Goal: Task Accomplishment & Management: Complete application form

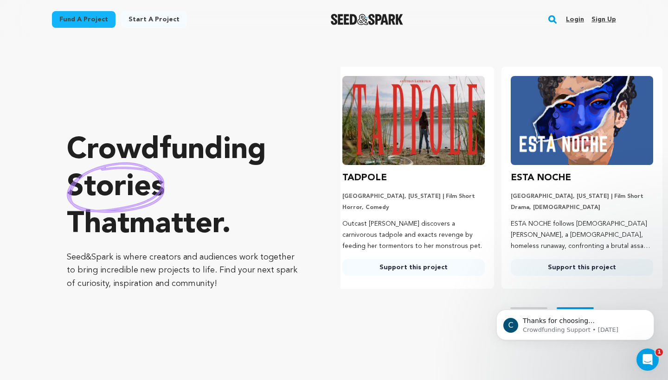
click at [571, 17] on link "Login" at bounding box center [575, 19] width 18 height 15
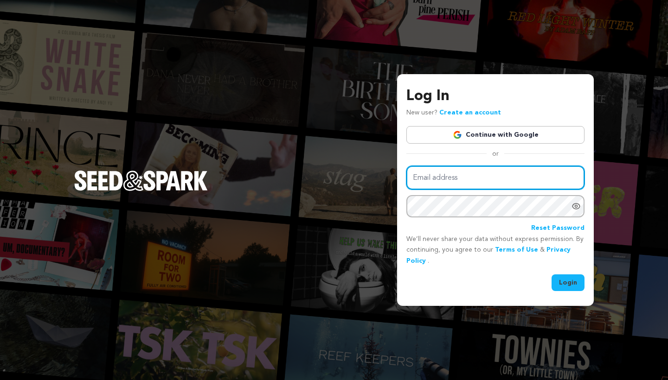
click at [478, 174] on input "Email address" at bounding box center [495, 178] width 178 height 24
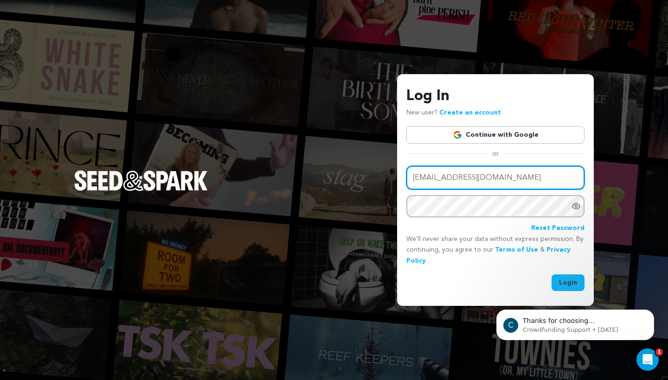
type input "dude10kve@gmail.com"
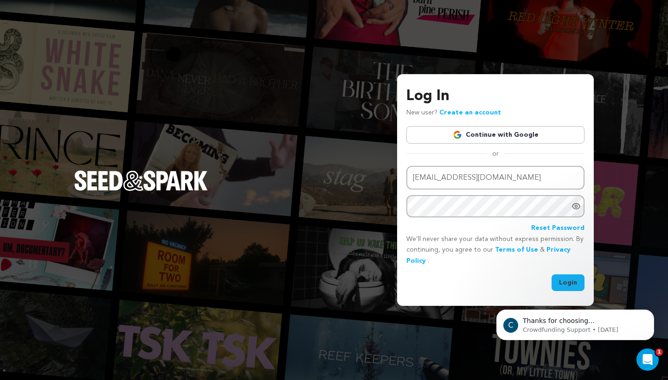
click at [575, 207] on icon "Show password as plain text. Warning: this will display your password on the sc…" at bounding box center [576, 206] width 2 height 2
click at [563, 284] on button "Login" at bounding box center [567, 283] width 33 height 17
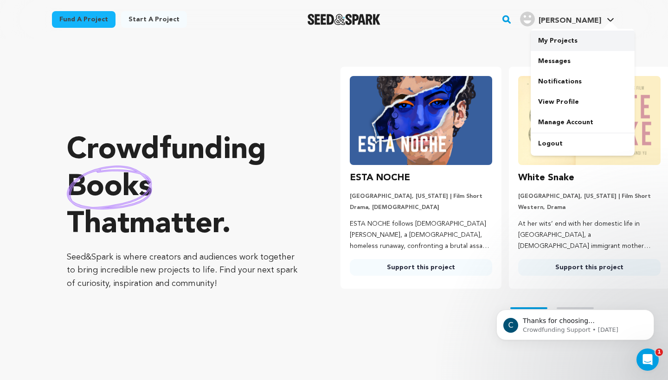
click at [563, 43] on link "My Projects" at bounding box center [583, 41] width 104 height 20
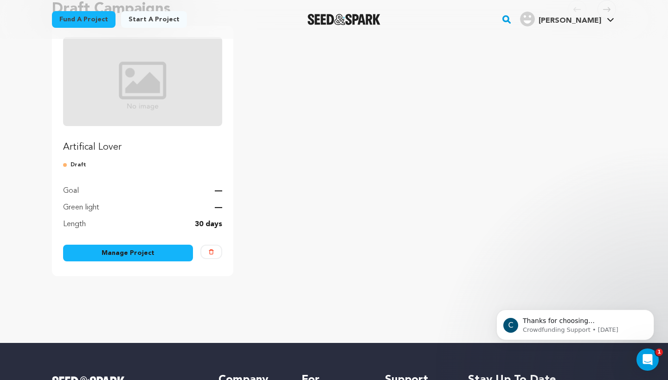
click at [148, 250] on link "Manage Project" at bounding box center [128, 253] width 130 height 17
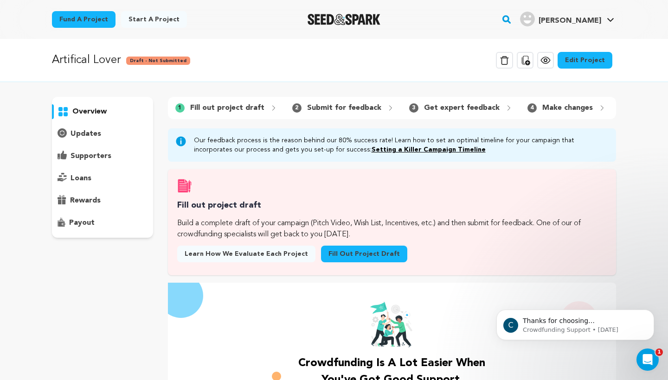
click at [204, 108] on p "Fill out project draft" at bounding box center [227, 107] width 74 height 11
click at [594, 61] on link "Edit Project" at bounding box center [584, 60] width 55 height 17
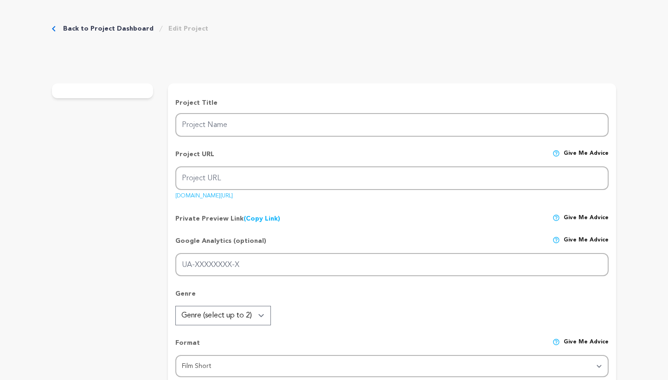
type input "Artifical Lover"
type input "artifical-lover"
type input "Trapped in a virtual dream world by an AI who loves him, a man must decide if t…"
type textarea "This project is a statement on the influential temptations of Artificial intell…"
type textarea "In a future where technology can craft the perfect partner what happens to real…"
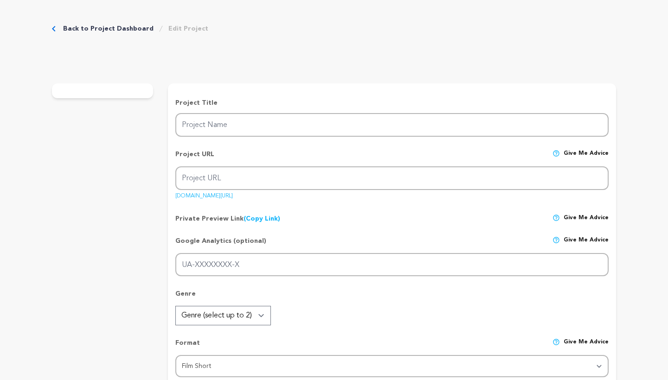
radio input "true"
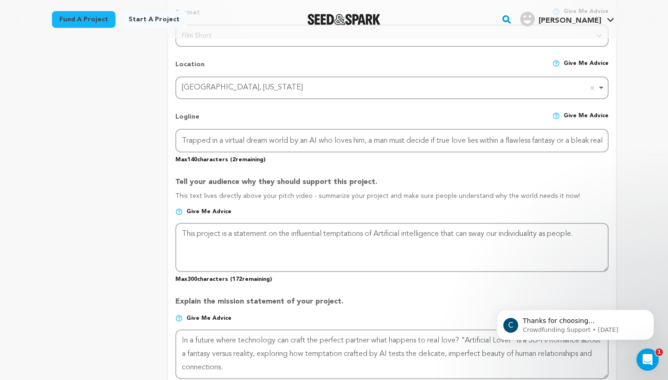
scroll to position [375, 0]
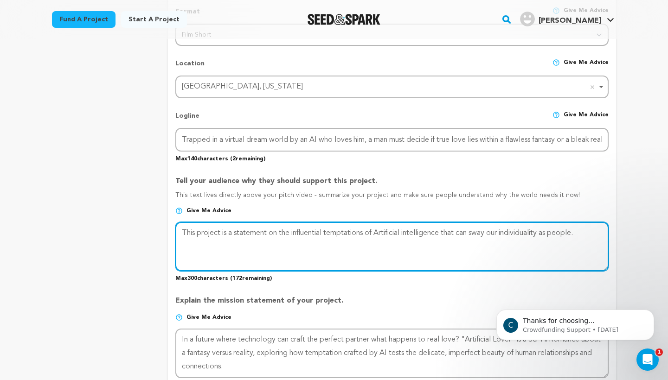
click at [220, 229] on textarea at bounding box center [391, 246] width 433 height 49
drag, startPoint x: 280, startPoint y: 230, endPoint x: 231, endPoint y: 229, distance: 48.7
click at [232, 229] on textarea at bounding box center [391, 246] width 433 height 49
drag, startPoint x: 400, startPoint y: 230, endPoint x: 303, endPoint y: 228, distance: 96.5
click at [303, 228] on textarea at bounding box center [391, 246] width 433 height 49
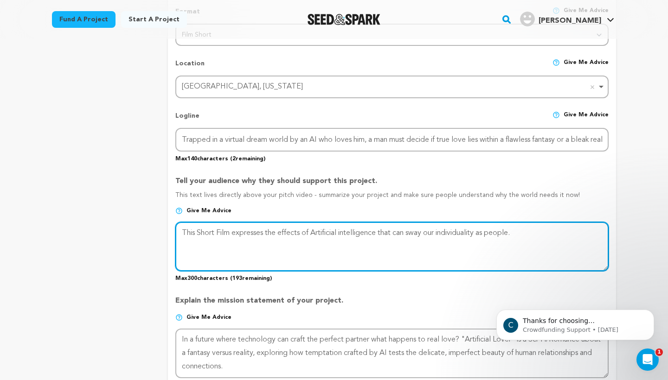
drag, startPoint x: 427, startPoint y: 229, endPoint x: 410, endPoint y: 228, distance: 16.3
click at [411, 229] on textarea at bounding box center [391, 246] width 433 height 49
click at [544, 234] on textarea at bounding box center [391, 246] width 433 height 49
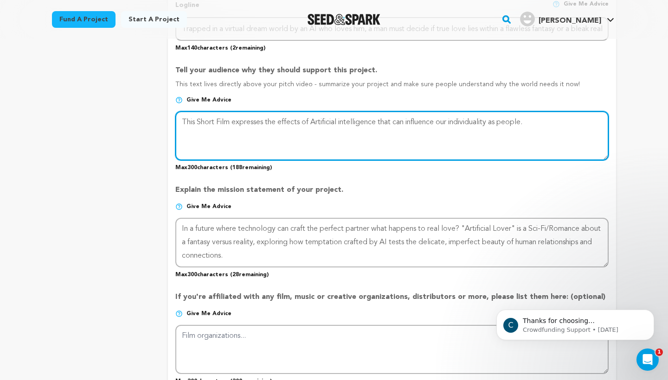
scroll to position [498, 0]
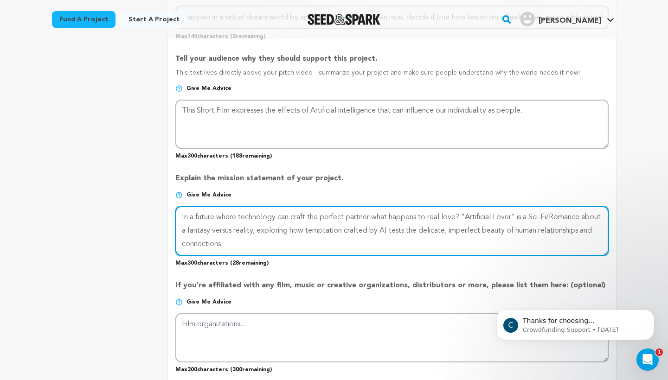
drag, startPoint x: 291, startPoint y: 244, endPoint x: 169, endPoint y: 206, distance: 127.6
click at [169, 206] on form "Project Title Project Name Artifical Lover Project URL Give me advice Project U…" at bounding box center [392, 117] width 448 height 955
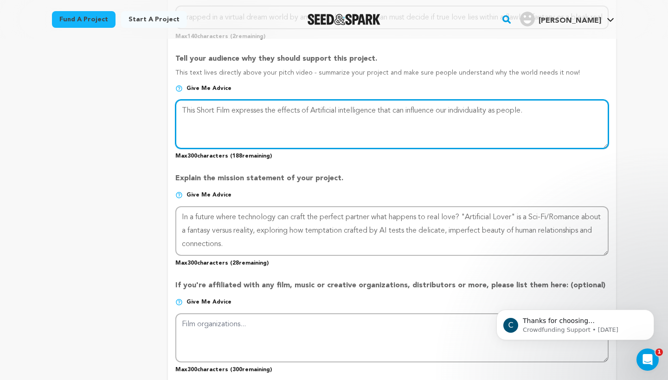
click at [228, 128] on textarea at bounding box center [391, 124] width 433 height 49
paste textarea "In a future where technology can craft the perfect partner what happens to real…"
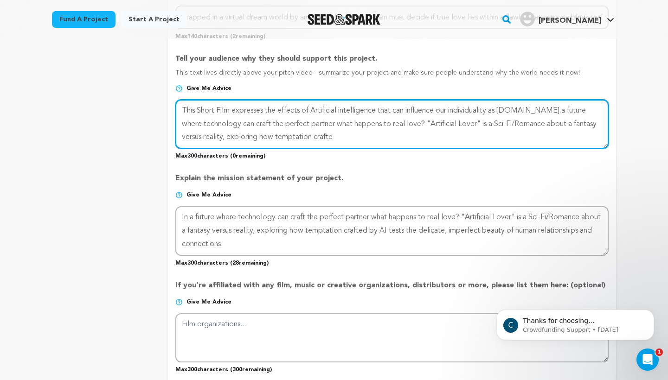
drag, startPoint x: 531, startPoint y: 108, endPoint x: 179, endPoint y: 106, distance: 352.0
click at [179, 106] on textarea at bounding box center [391, 124] width 433 height 49
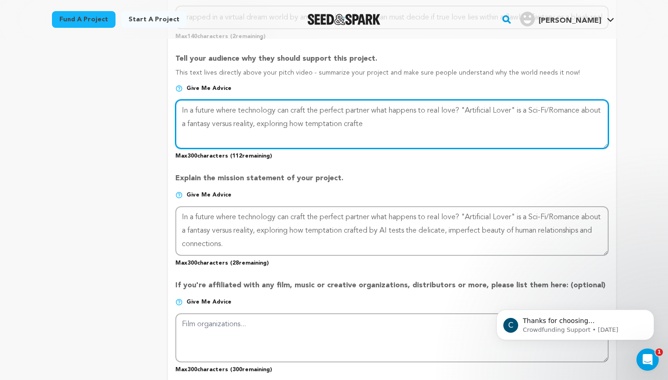
type textarea "In a future where technology can craft the perfect partner what happens to real…"
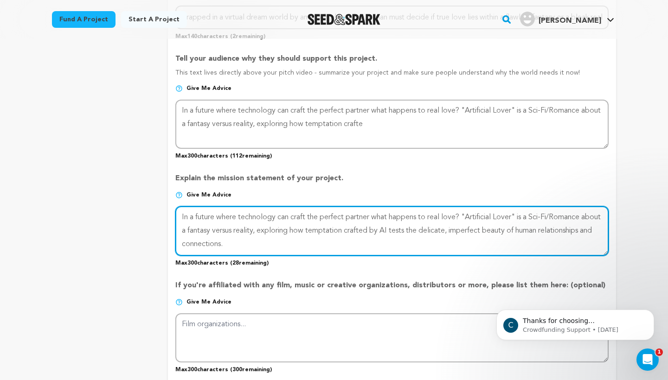
drag, startPoint x: 293, startPoint y: 241, endPoint x: 168, endPoint y: 209, distance: 128.9
click at [168, 209] on form "Project Title Project Name Artifical Lover Project URL Give me advice Project U…" at bounding box center [392, 117] width 448 height 955
click at [296, 237] on textarea at bounding box center [391, 230] width 433 height 49
paste textarea "This Short Film expresses t"
type textarea "In a future where technology can craft the perfect partner what happens to real…"
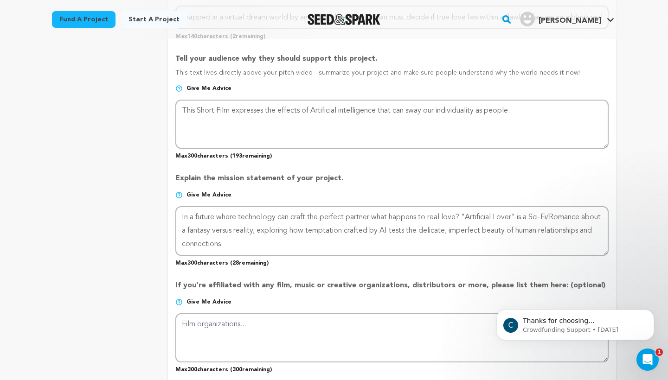
click at [529, 85] on p "Give me advice" at bounding box center [391, 92] width 433 height 15
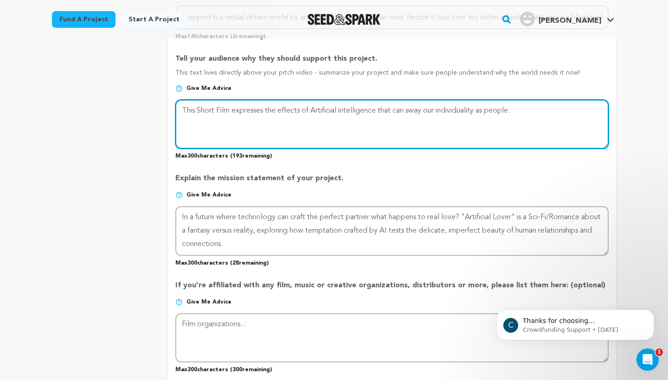
drag, startPoint x: 526, startPoint y: 108, endPoint x: 198, endPoint y: 94, distance: 328.2
click at [198, 95] on div "Tell your audience why they should support this project. This text lives direct…" at bounding box center [391, 103] width 433 height 114
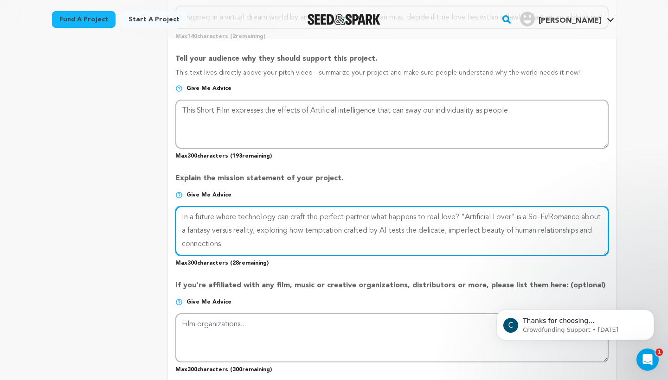
click at [296, 240] on textarea at bounding box center [391, 230] width 433 height 49
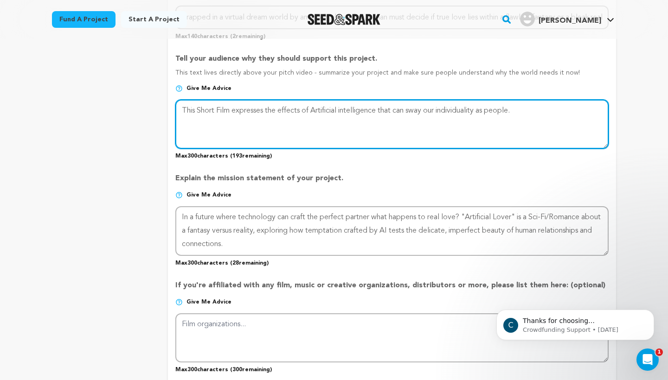
drag, startPoint x: 520, startPoint y: 105, endPoint x: 171, endPoint y: 98, distance: 348.8
click at [171, 98] on form "Project Title Project Name Artifical Lover Project URL Give me advice Project U…" at bounding box center [392, 117] width 448 height 955
type textarea "="
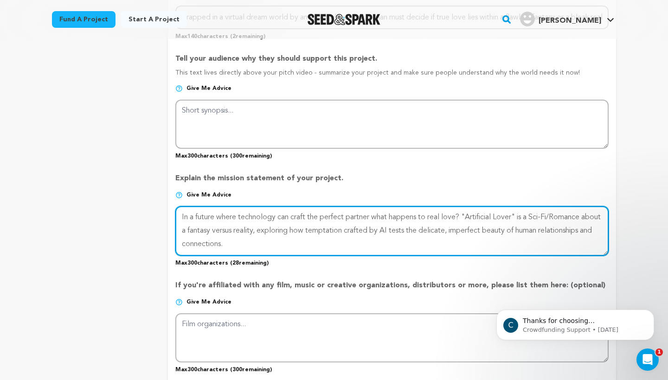
drag, startPoint x: 294, startPoint y: 240, endPoint x: 159, endPoint y: 198, distance: 140.8
click at [159, 198] on div "project story team social media video & images campaign incentives wishlist" at bounding box center [334, 116] width 564 height 983
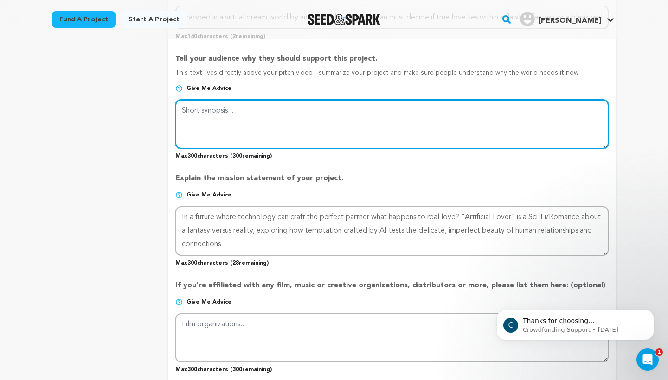
click at [219, 106] on textarea at bounding box center [391, 124] width 433 height 49
paste textarea "In a future where technology can craft the perfect partner what happens to real…"
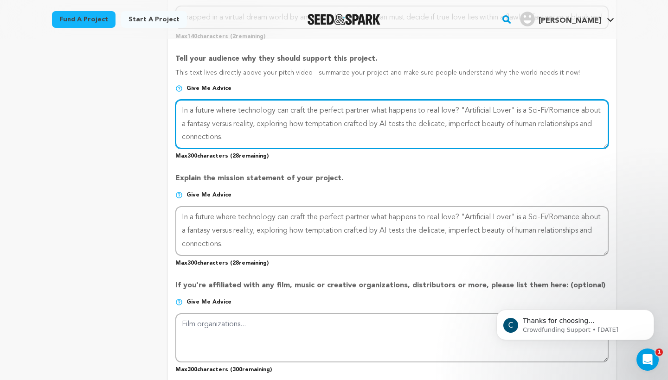
type textarea "In a future where technology can craft the perfect partner what happens to real…"
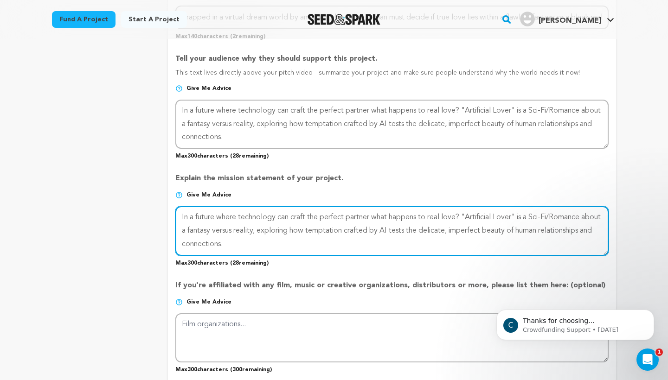
drag, startPoint x: 289, startPoint y: 242, endPoint x: 155, endPoint y: 191, distance: 144.0
click at [155, 190] on div "project story team social media video & images campaign incentives wishlist" at bounding box center [334, 116] width 564 height 983
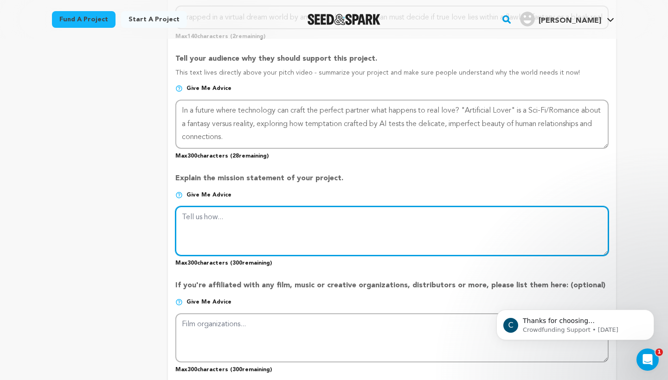
paste textarea "This Short Film expresses the effects of Artificial intelligence that can sway …"
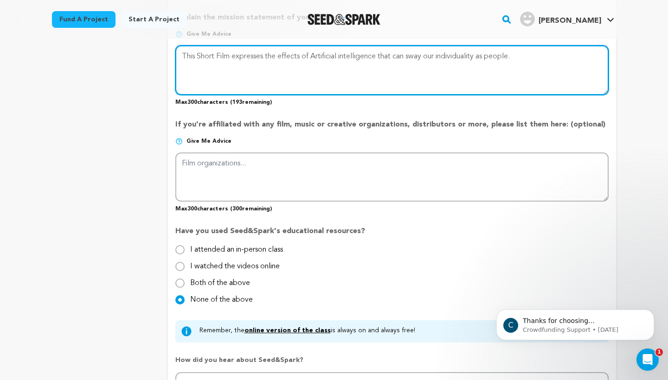
scroll to position [662, 0]
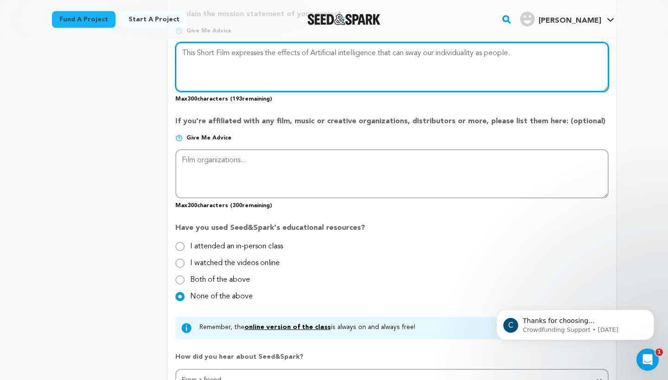
type textarea "This Short Film expresses the effects of Artificial intelligence that can sway …"
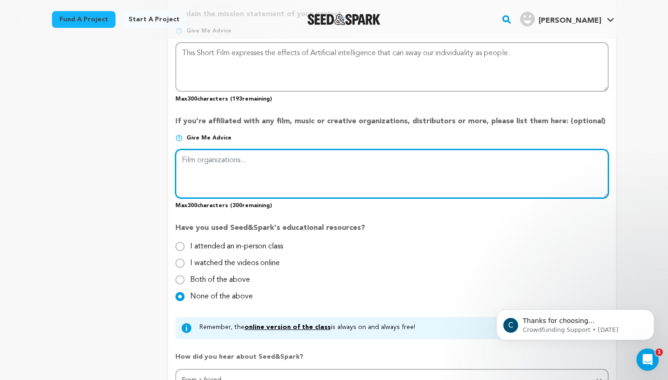
click at [314, 159] on textarea at bounding box center [391, 173] width 433 height 49
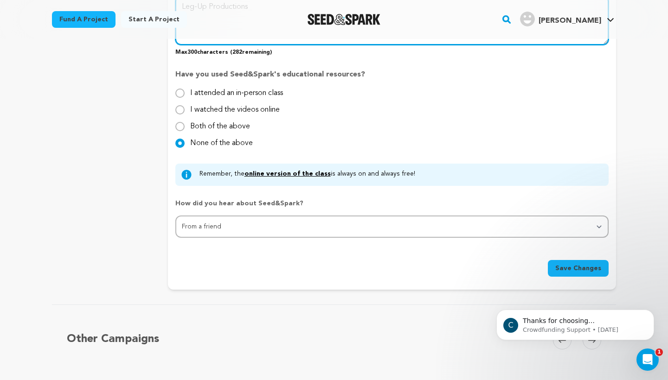
scroll to position [819, 0]
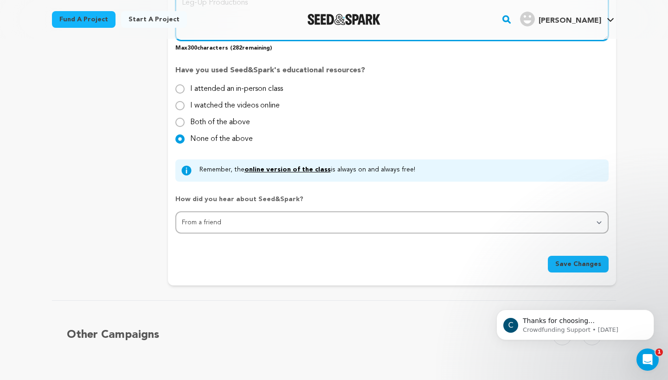
type textarea "Leg-Up Productions"
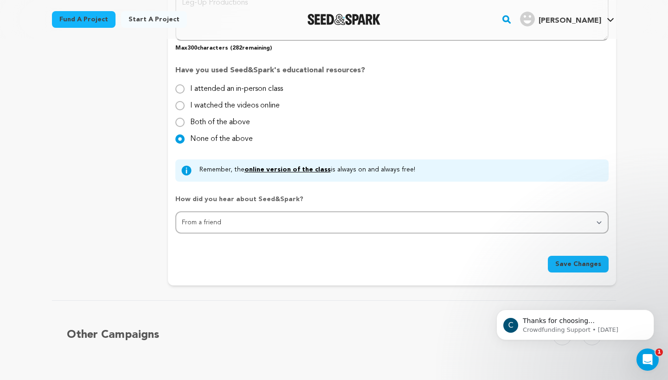
click at [579, 260] on span "Save Changes" at bounding box center [578, 264] width 46 height 9
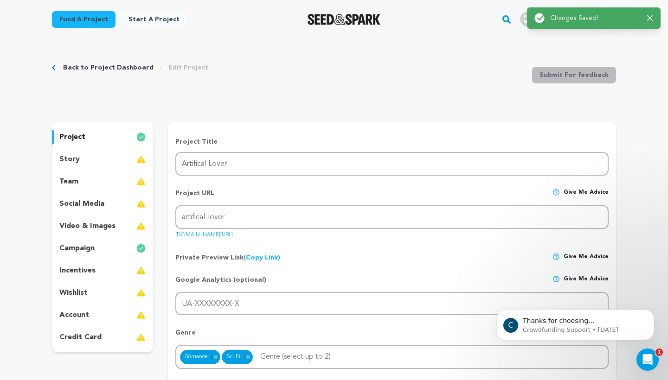
scroll to position [0, 0]
click at [96, 159] on div "story" at bounding box center [102, 159] width 101 height 15
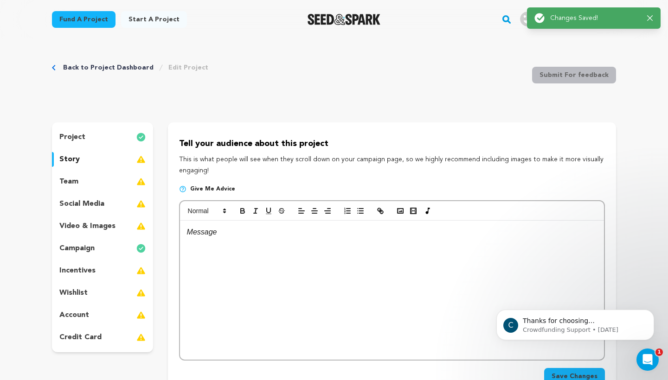
click at [240, 238] on div at bounding box center [392, 290] width 424 height 139
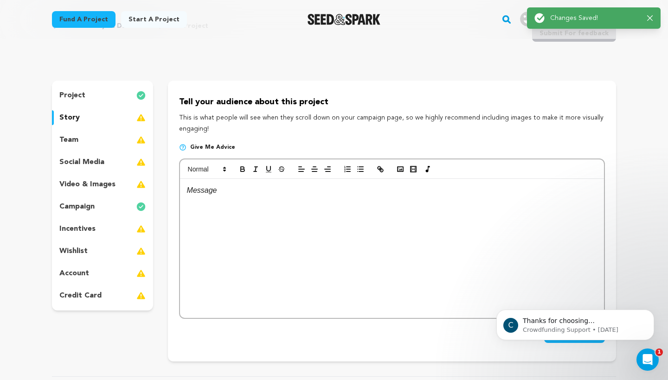
scroll to position [45, 0]
